Goal: Navigation & Orientation: Find specific page/section

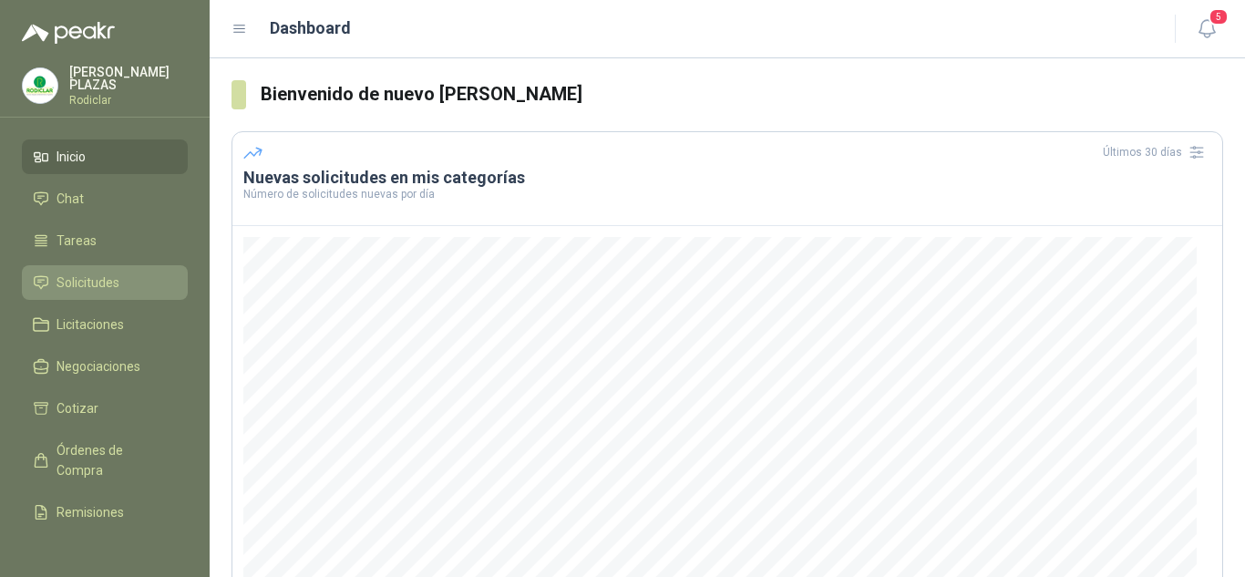
click at [75, 273] on span "Solicitudes" at bounding box center [88, 283] width 63 height 20
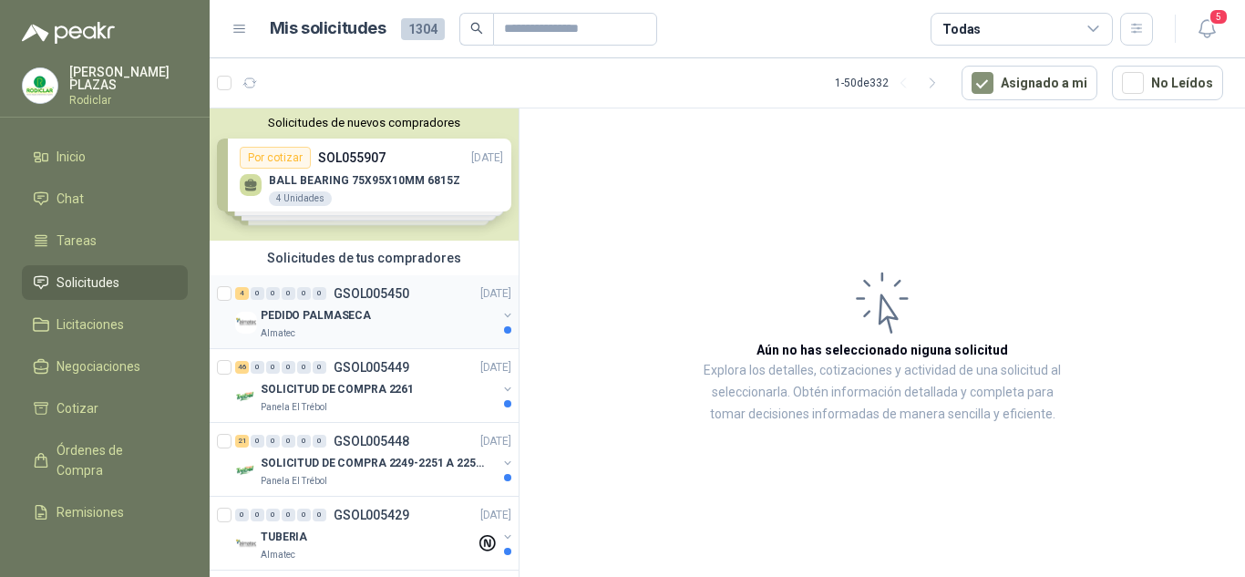
click at [387, 293] on p "GSOL005450" at bounding box center [372, 293] width 76 height 13
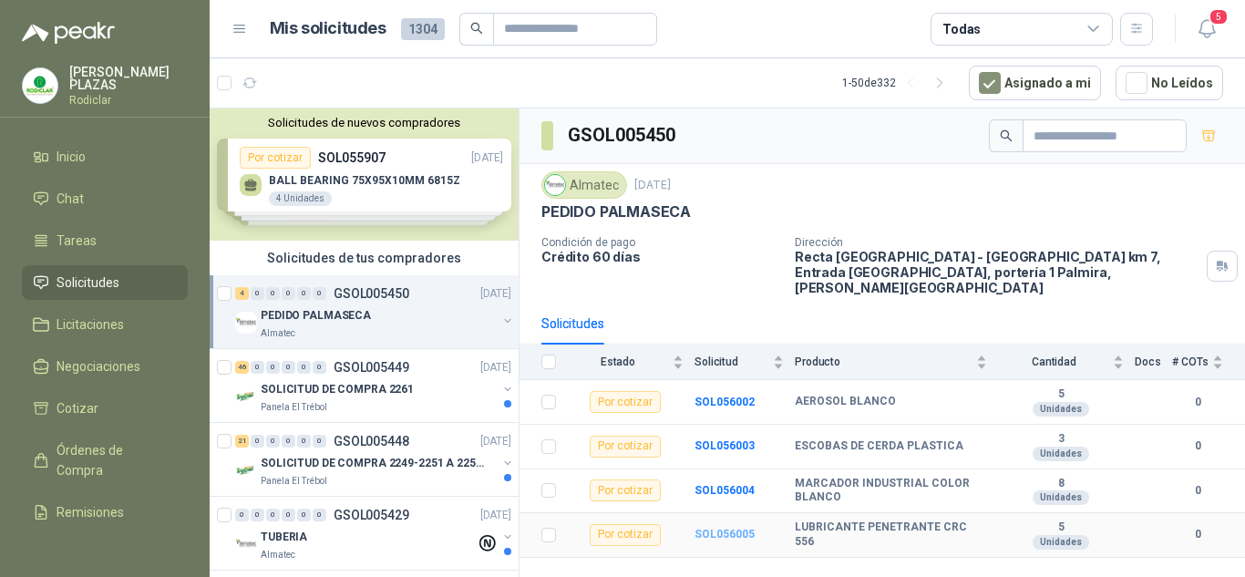
click at [734, 528] on b "SOL056005" at bounding box center [725, 534] width 60 height 13
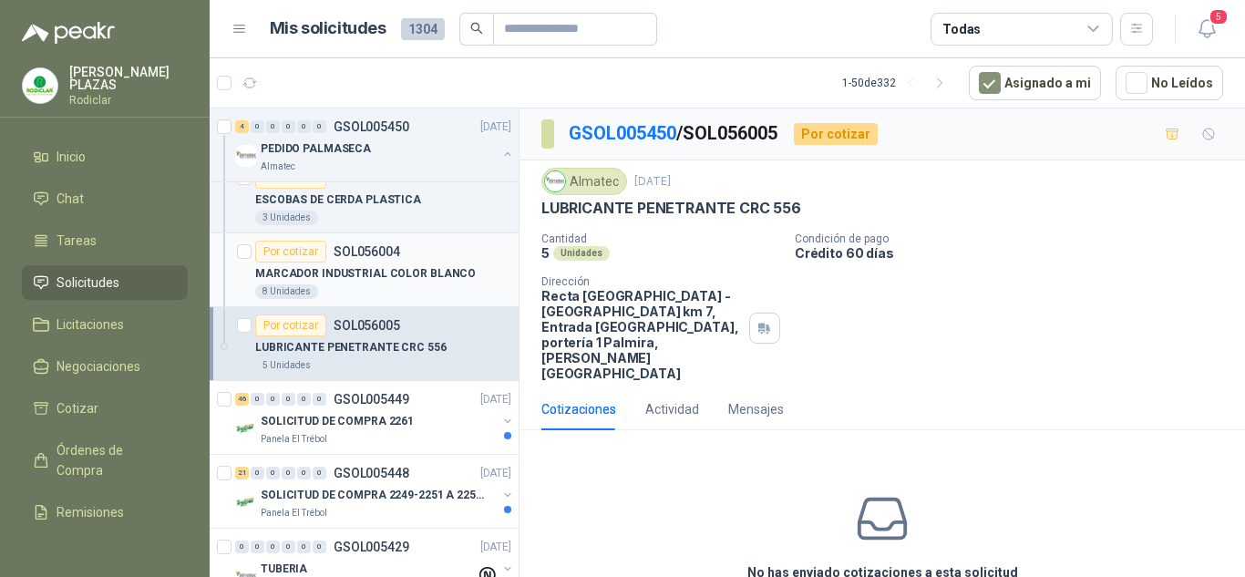
scroll to position [365, 0]
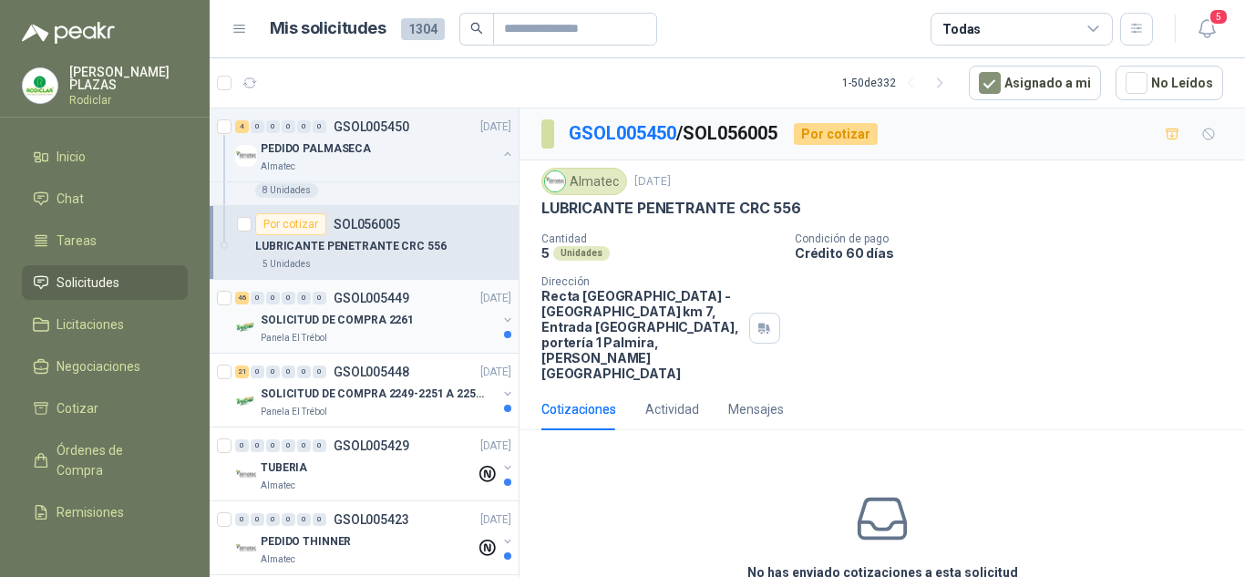
click at [360, 288] on div "46 0 0 0 0 0 GSOL005449 [DATE] SOLICITUD DE COMPRA 2261 Panela El Trébol" at bounding box center [364, 317] width 309 height 74
click at [366, 297] on p "GSOL005449" at bounding box center [372, 298] width 76 height 13
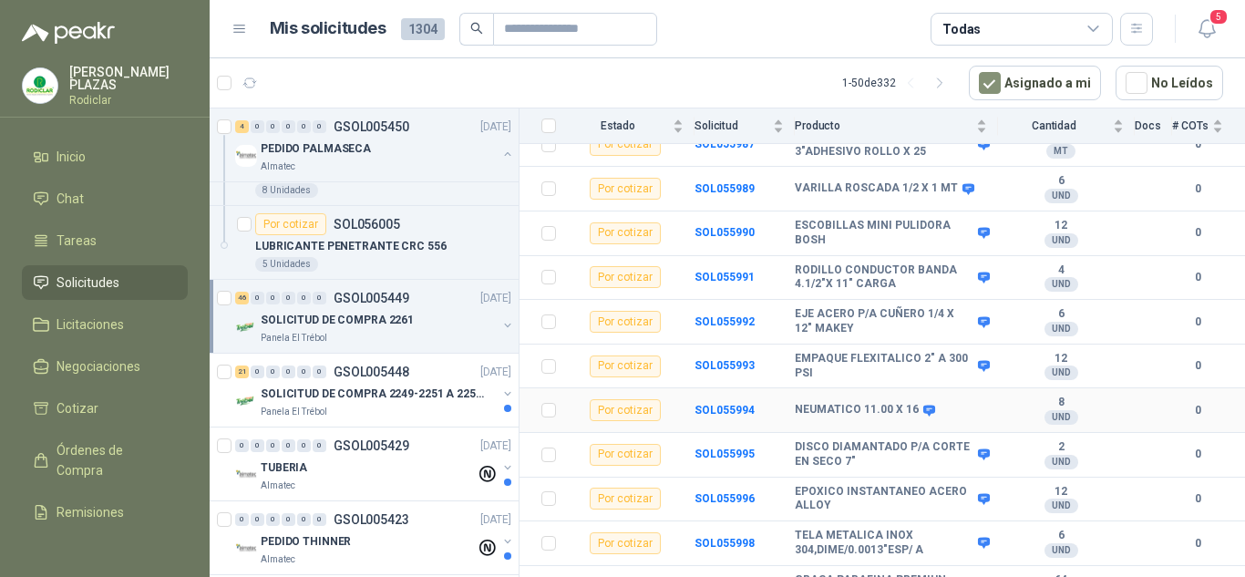
scroll to position [1876, 0]
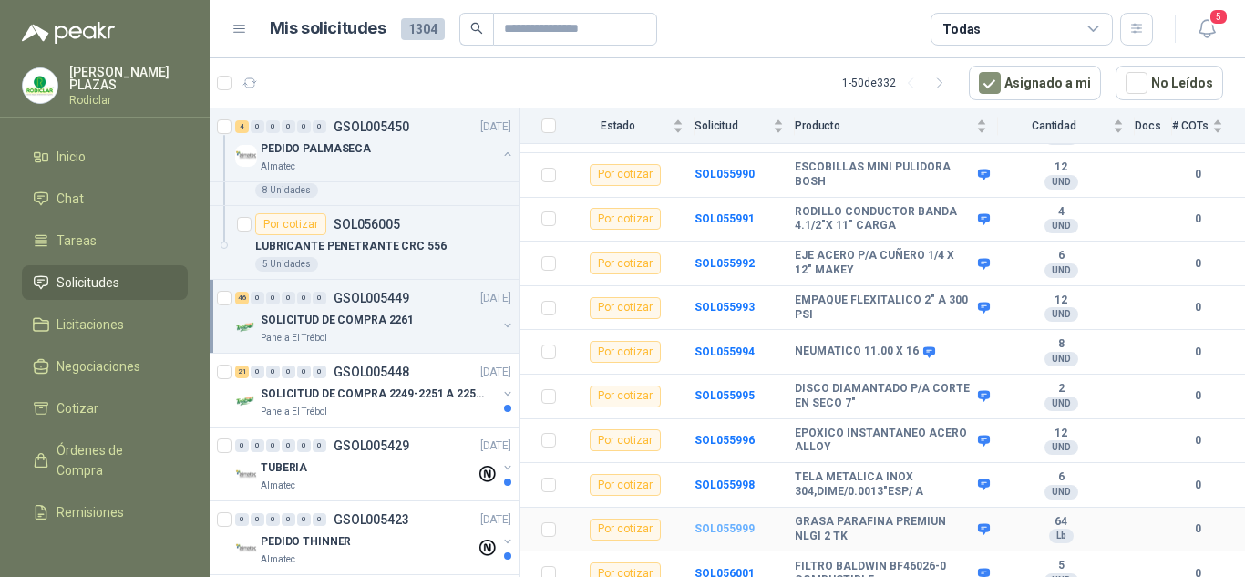
click at [728, 522] on b "SOL055999" at bounding box center [725, 528] width 60 height 13
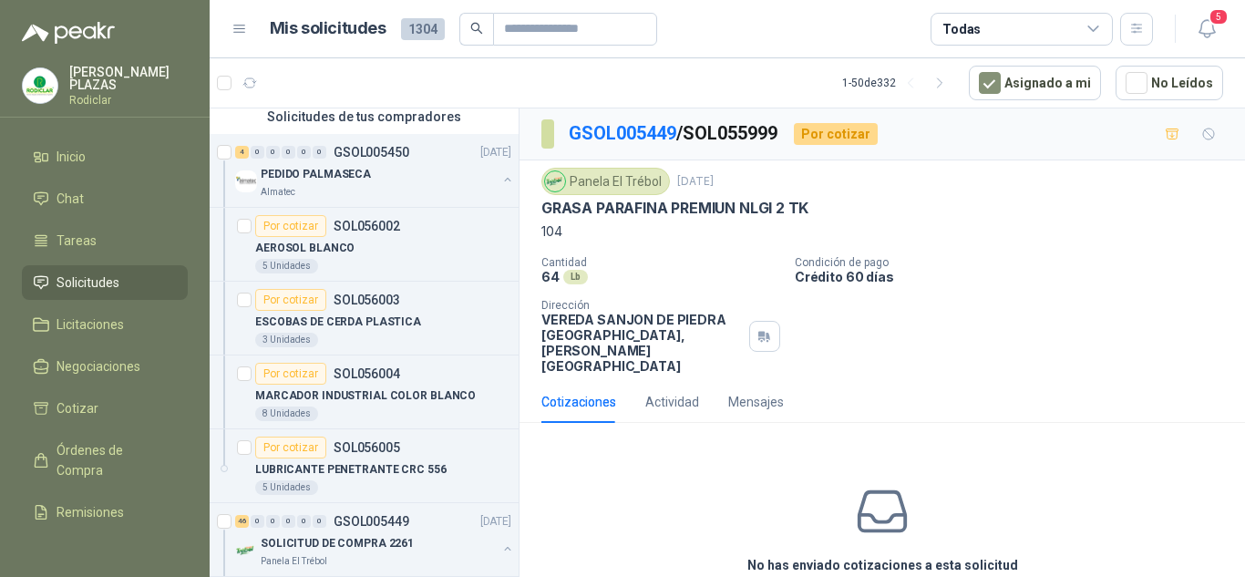
scroll to position [91, 0]
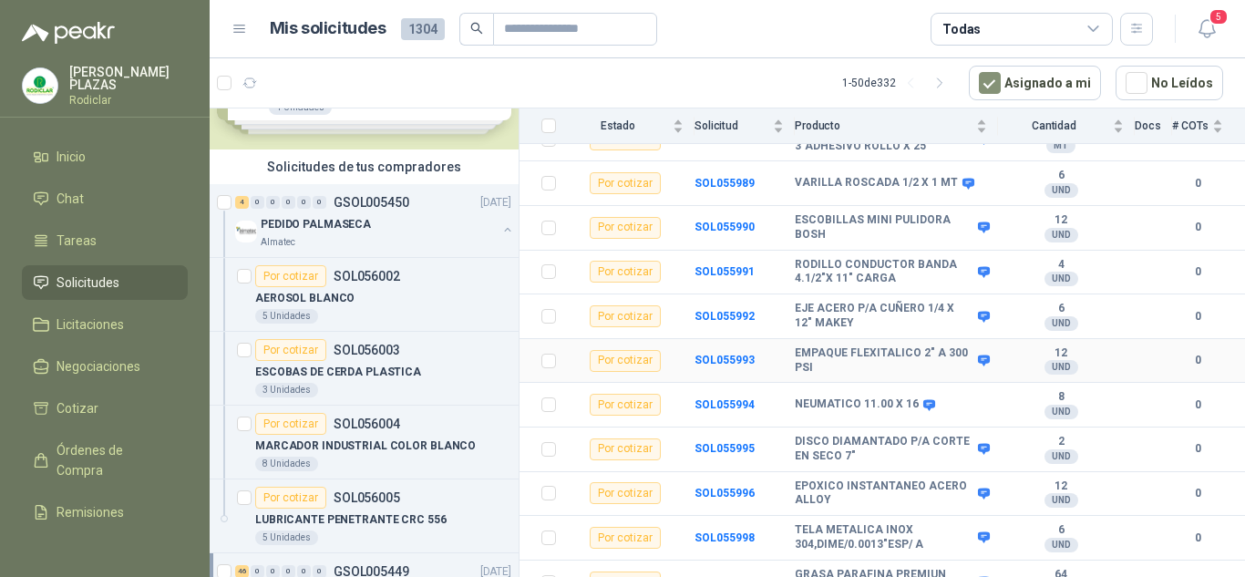
scroll to position [1876, 0]
